Goal: Task Accomplishment & Management: Complete application form

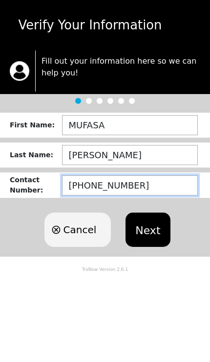
click at [155, 182] on input "[PHONE_NUMBER]" at bounding box center [130, 185] width 136 height 20
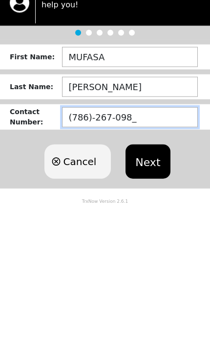
type input "[PHONE_NUMBER]"
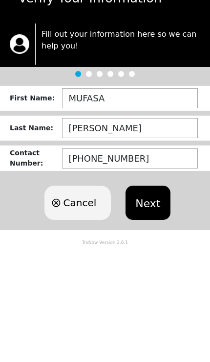
click at [150, 212] on button "Next" at bounding box center [148, 229] width 45 height 34
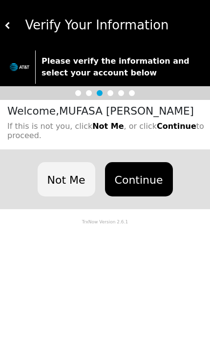
click at [147, 179] on button "Continue" at bounding box center [139, 179] width 68 height 34
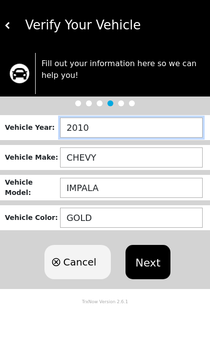
click at [132, 132] on input "2010" at bounding box center [131, 127] width 143 height 20
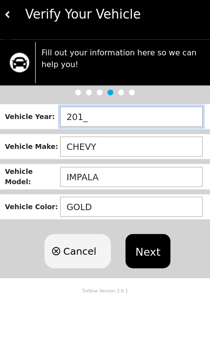
type input "2015"
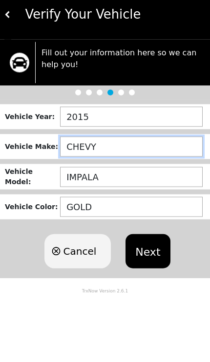
click at [142, 147] on input "CHEVY" at bounding box center [131, 157] width 143 height 20
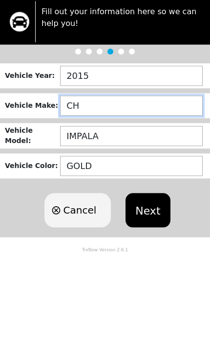
type input "C"
type input "HYUNDAI"
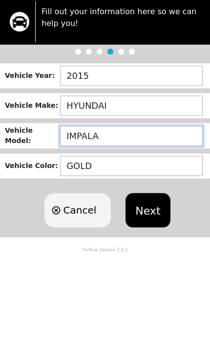
click at [146, 178] on input "IMPALA" at bounding box center [131, 188] width 143 height 20
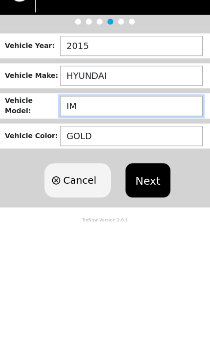
type input "I"
type input "[MEDICAL_DATA]"
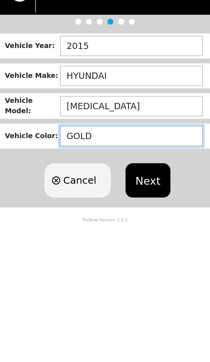
click at [134, 207] on input "GOLD" at bounding box center [131, 217] width 143 height 20
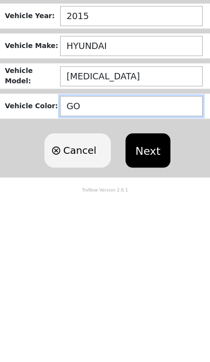
type input "G"
type input "BLUE"
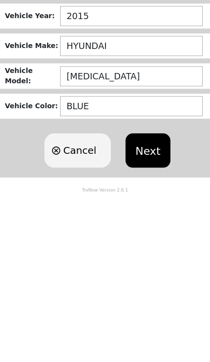
click at [153, 245] on button "Next" at bounding box center [148, 262] width 45 height 34
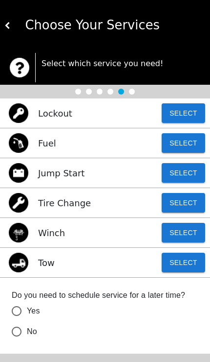
click at [186, 258] on button "Select" at bounding box center [184, 263] width 44 height 20
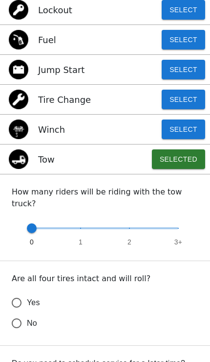
type input "1"
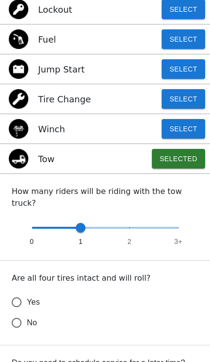
click at [79, 223] on span at bounding box center [81, 228] width 10 height 10
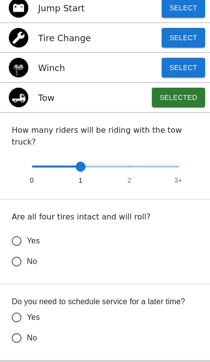
scroll to position [164, 0]
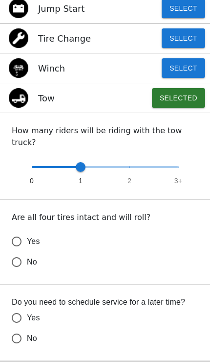
click at [21, 252] on input "No" at bounding box center [16, 262] width 21 height 21
radio input "false"
click at [23, 252] on input "Yes" at bounding box center [16, 241] width 21 height 21
radio input "false"
radio input "true"
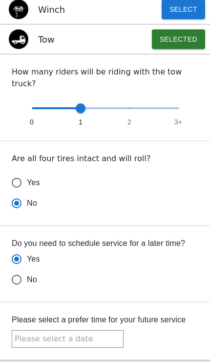
scroll to position [222, 0]
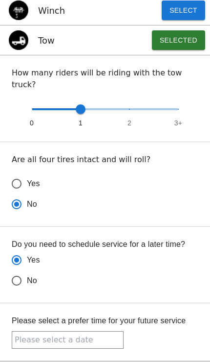
click at [96, 331] on input "text" at bounding box center [68, 340] width 112 height 18
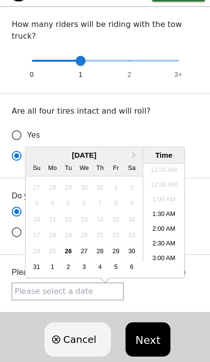
scroll to position [267, 0]
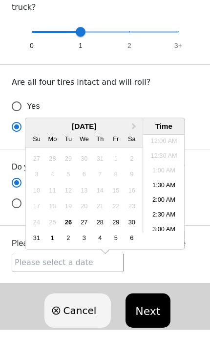
click at [165, 128] on label "Yes" at bounding box center [98, 138] width 184 height 21
click at [27, 128] on input "Yes" at bounding box center [16, 138] width 21 height 21
radio input "false"
radio input "true"
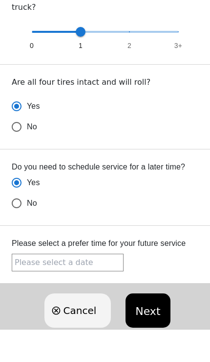
scroll to position [222, 0]
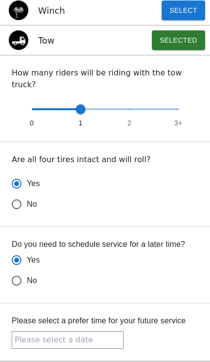
click at [76, 331] on input "text" at bounding box center [68, 340] width 112 height 18
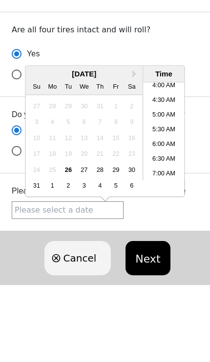
scroll to position [122, 0]
click at [171, 210] on li "6:00 AM" at bounding box center [164, 217] width 42 height 15
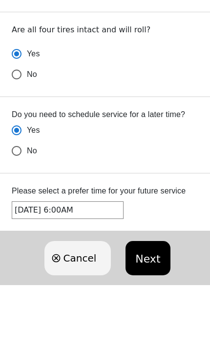
radio input "true"
radio input "false"
type input "[DATE] 6:00AM"
radio input "false"
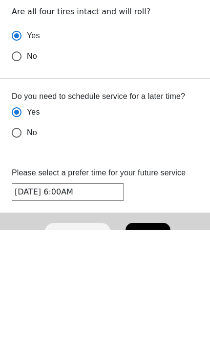
scroll to position [279, 0]
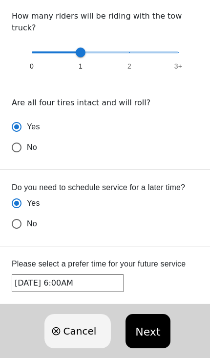
click at [146, 322] on button "Next" at bounding box center [148, 331] width 45 height 34
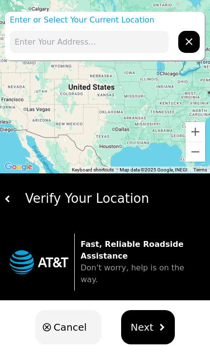
scroll to position [0, 0]
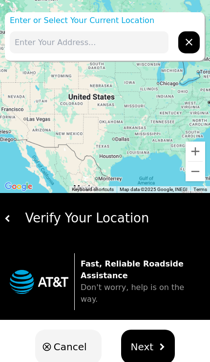
click at [36, 43] on input "text" at bounding box center [89, 42] width 159 height 22
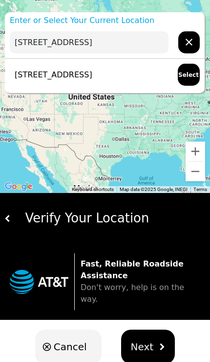
click at [36, 73] on p "[STREET_ADDRESS]" at bounding box center [51, 75] width 83 height 12
type input "[STREET_ADDRESS]"
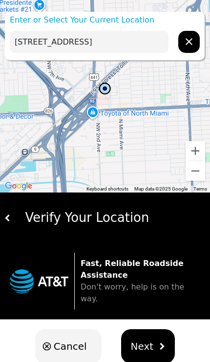
scroll to position [0, 0]
click at [159, 343] on img "hidden" at bounding box center [162, 346] width 7 height 7
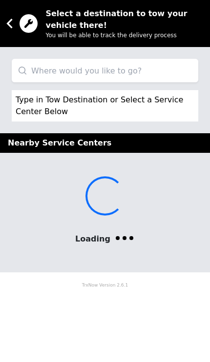
scroll to position [0, 0]
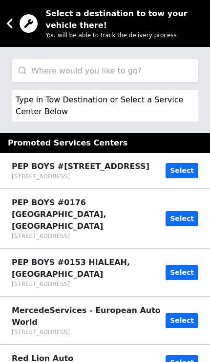
click at [145, 71] on input "search" at bounding box center [105, 70] width 187 height 23
click at [90, 66] on input "search" at bounding box center [105, 70] width 187 height 23
paste input "[STREET_ADDRESS]"
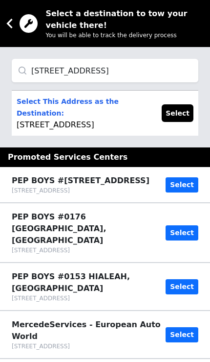
type input "[STREET_ADDRESS]"
click at [126, 116] on p "Select This Address as the Destination: [STREET_ADDRESS]" at bounding box center [85, 112] width 136 height 35
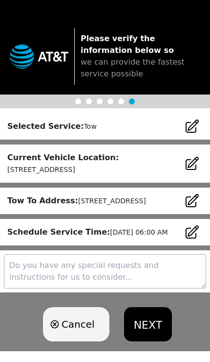
scroll to position [54, 0]
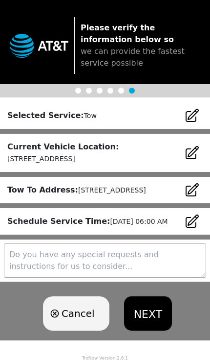
click at [132, 269] on textarea at bounding box center [105, 260] width 203 height 34
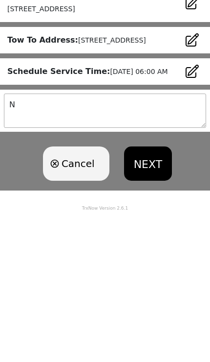
scroll to position [54, 0]
type textarea "N/a"
click at [153, 296] on button "NEXT" at bounding box center [148, 313] width 48 height 34
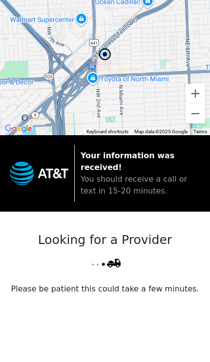
scroll to position [0, 0]
